Goal: Task Accomplishment & Management: Use online tool/utility

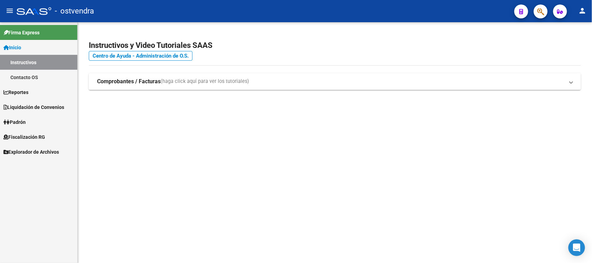
click at [31, 137] on span "Fiscalización RG" at bounding box center [24, 137] width 42 height 8
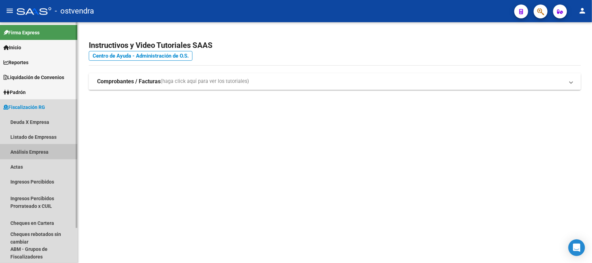
click at [28, 150] on link "Análisis Empresa" at bounding box center [38, 151] width 77 height 15
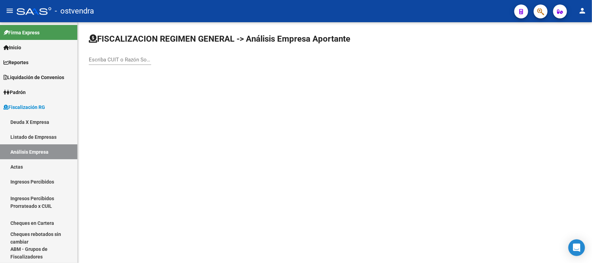
click at [117, 58] on input "Escriba CUIT o Razón Social para buscar" at bounding box center [120, 60] width 62 height 6
paste input "30717000567"
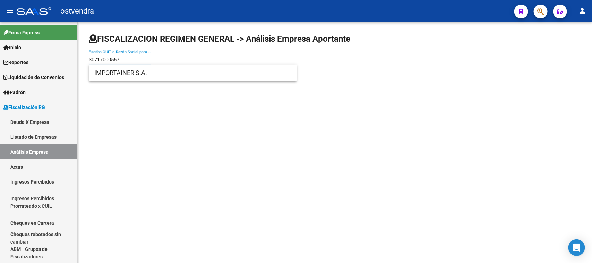
type input "30717000567"
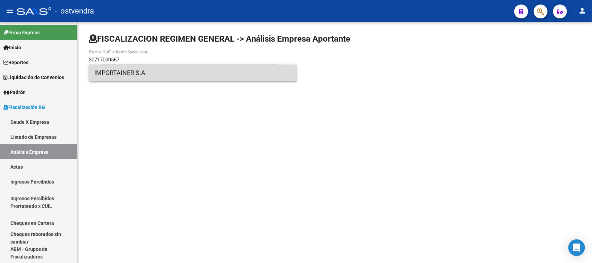
click at [155, 76] on span "IMPORTAINER S.A." at bounding box center [192, 73] width 197 height 17
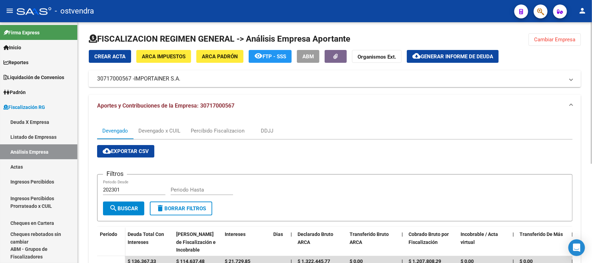
click at [126, 148] on span "cloud_download Exportar CSV" at bounding box center [126, 151] width 46 height 6
click at [164, 132] on div "Devengado x CUIL" at bounding box center [159, 131] width 42 height 8
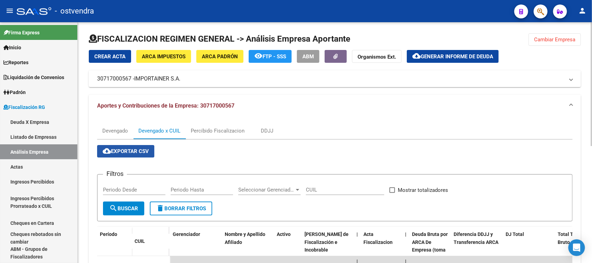
click at [134, 151] on span "cloud_download Exportar CSV" at bounding box center [126, 151] width 46 height 6
click at [423, 59] on span "Generar informe de deuda" at bounding box center [457, 56] width 73 height 6
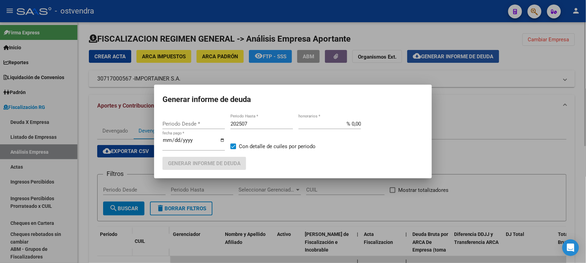
type input "202501"
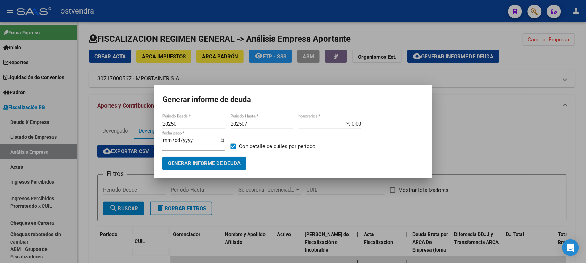
click at [252, 122] on input "202507" at bounding box center [261, 124] width 62 height 6
type input "202509"
click at [196, 121] on input "202501" at bounding box center [193, 124] width 62 height 6
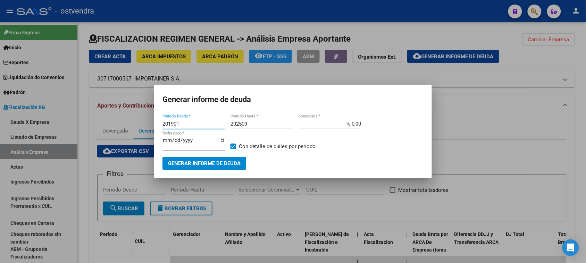
type input "201901"
click at [176, 139] on input "[DATE]" at bounding box center [193, 142] width 62 height 11
type input "[DATE]"
click at [199, 162] on span "Generar informe de deuda" at bounding box center [204, 164] width 73 height 6
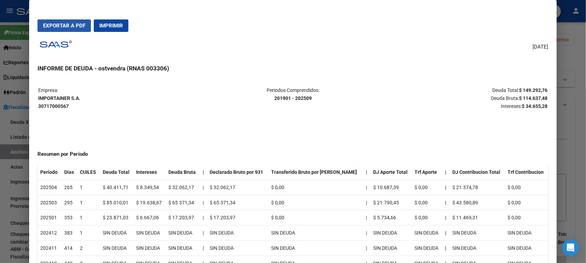
click at [75, 28] on button "Exportar a PDF" at bounding box center [63, 25] width 53 height 12
